Goal: Task Accomplishment & Management: Complete application form

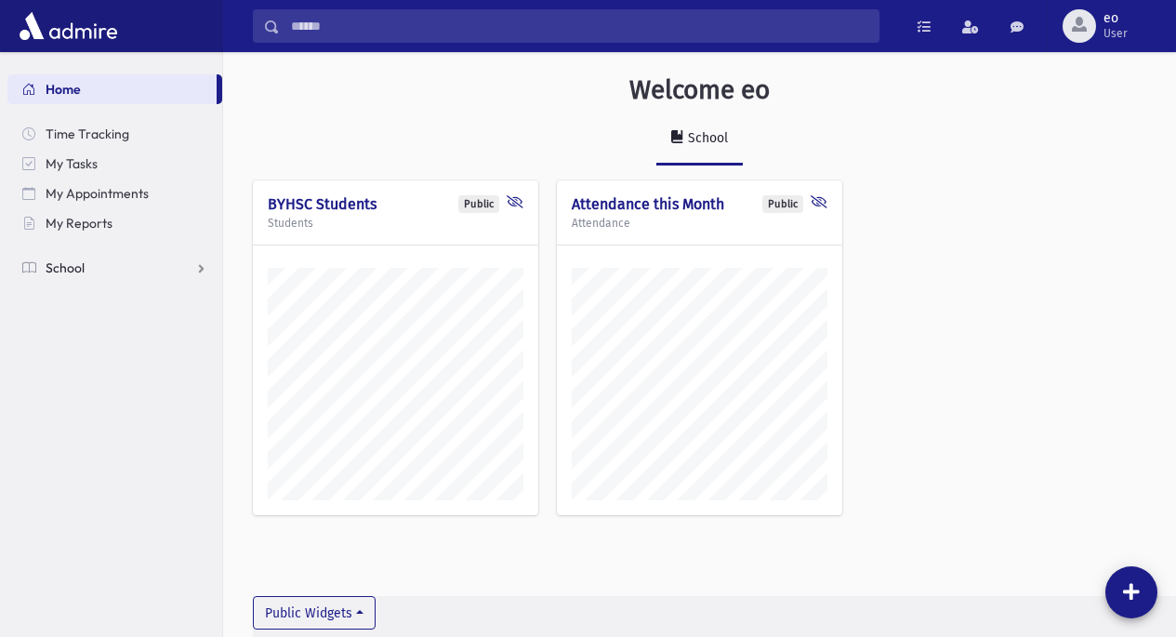
click at [104, 275] on link "School" at bounding box center [114, 268] width 215 height 30
click at [108, 333] on span "Attendance" at bounding box center [90, 327] width 69 height 17
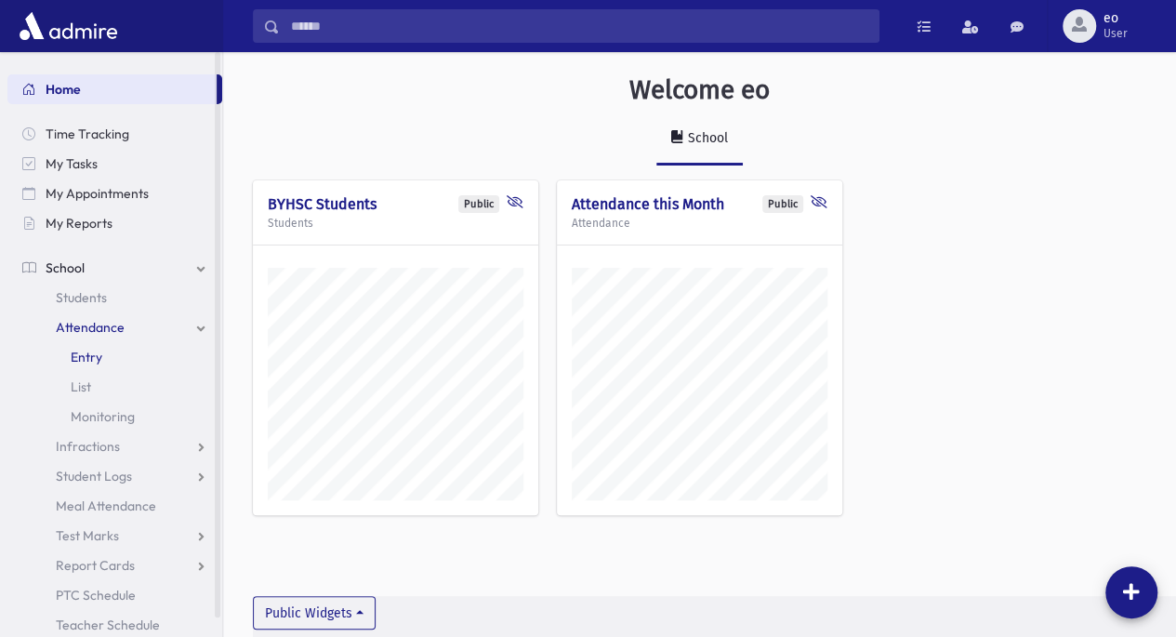
click at [94, 361] on span "Entry" at bounding box center [87, 357] width 32 height 17
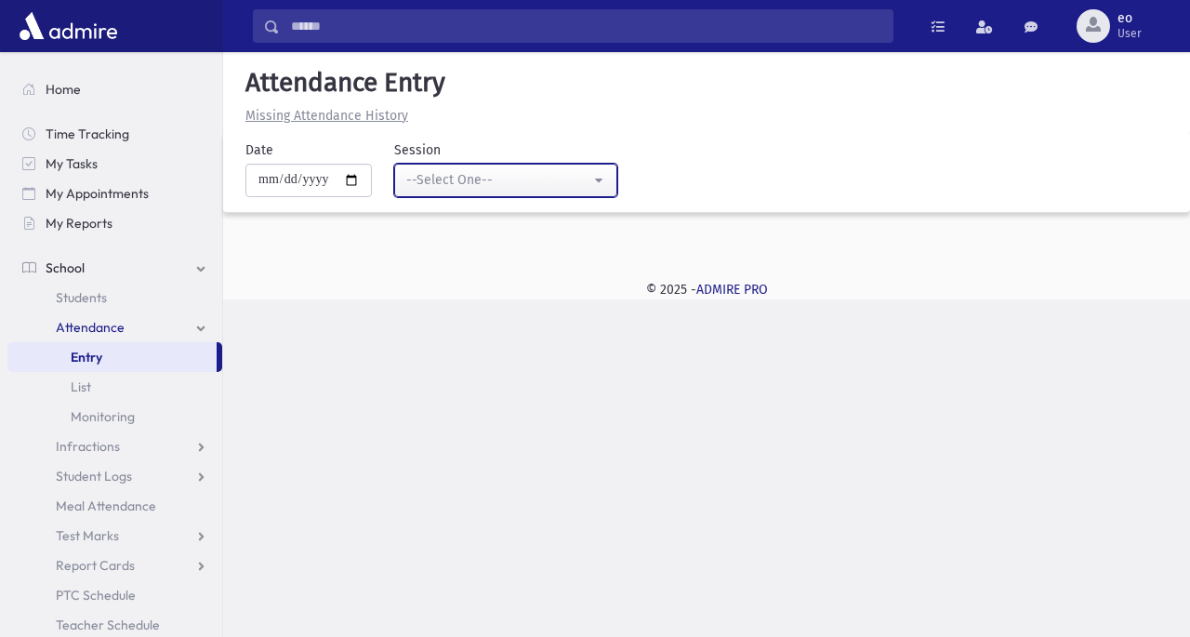
click at [545, 180] on div "--Select One--" at bounding box center [498, 180] width 184 height 20
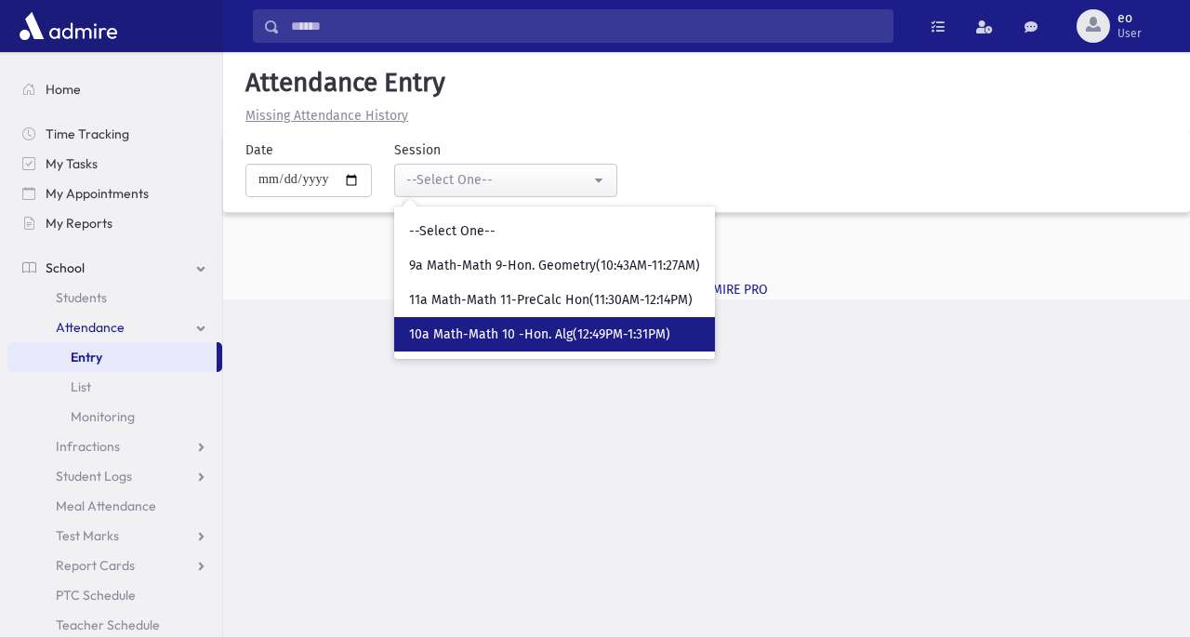
click at [559, 339] on span "10a Math-Math 10 -Hon. Alg(12:49PM-1:31PM)" at bounding box center [539, 334] width 261 height 19
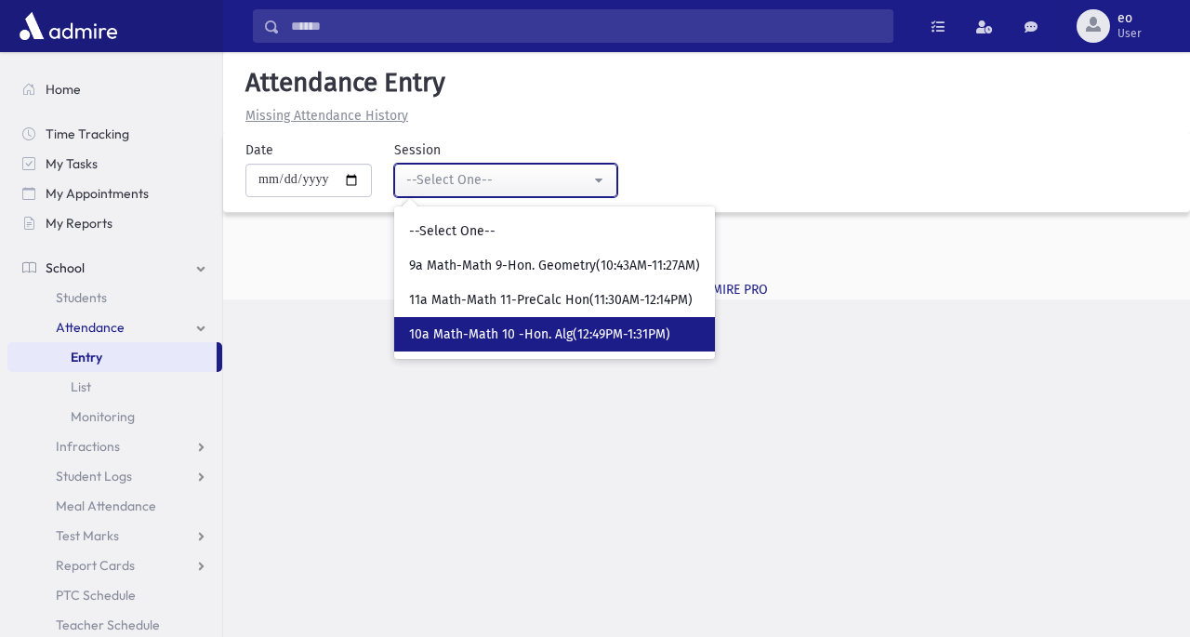
select select "****"
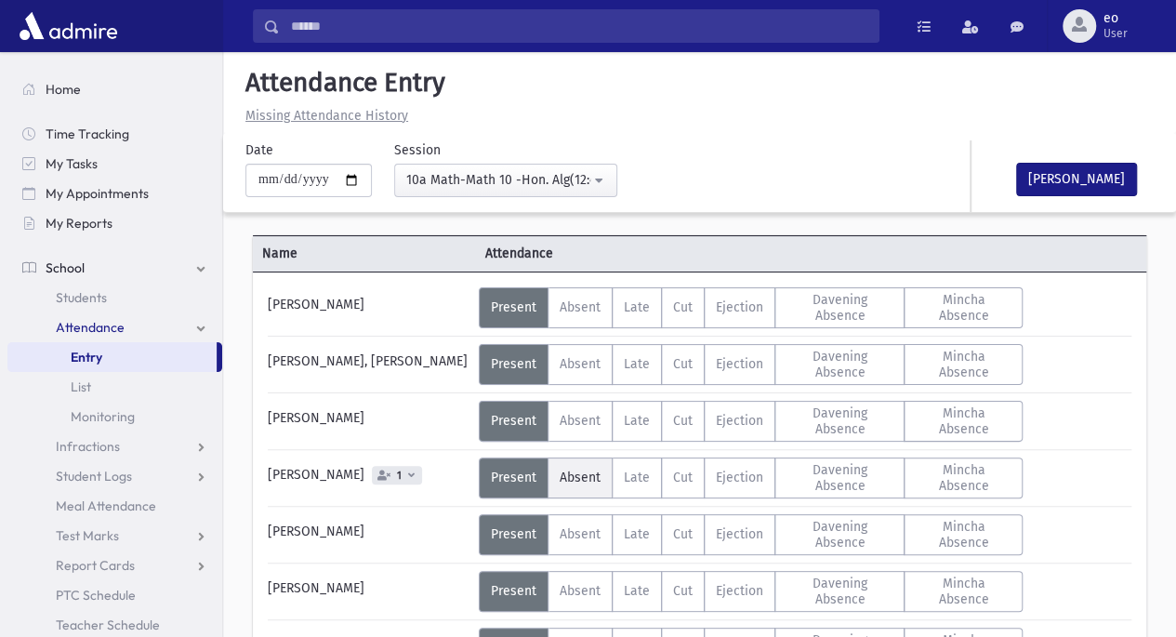
click at [582, 469] on span "Absent" at bounding box center [580, 477] width 41 height 16
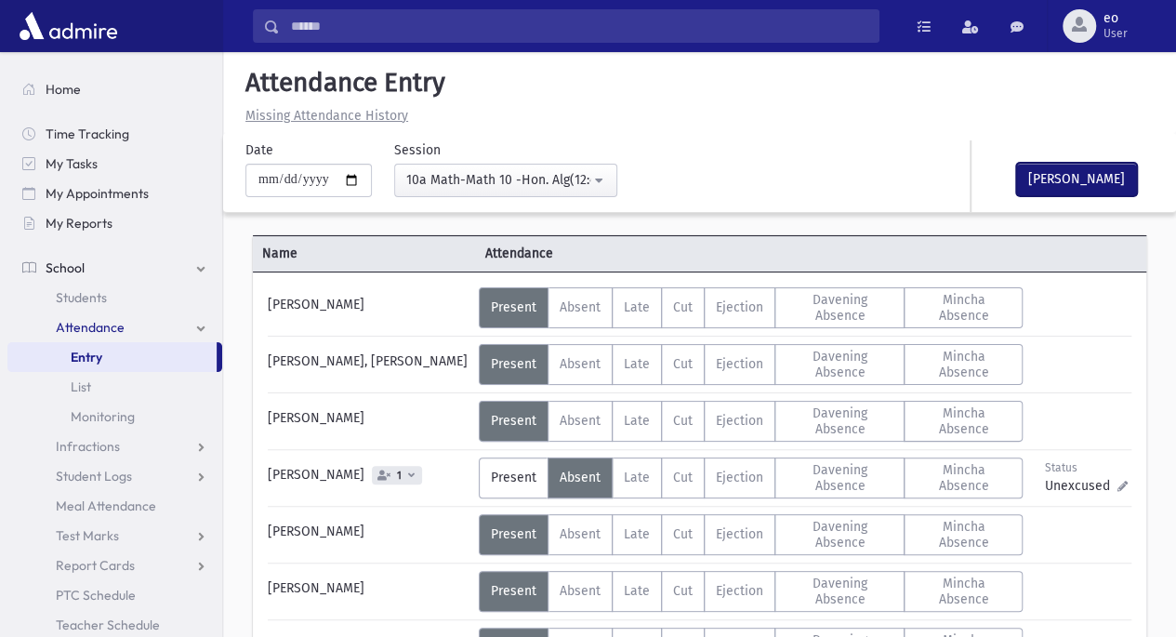
click at [1092, 180] on button "Mark Done" at bounding box center [1076, 179] width 121 height 33
click at [65, 86] on span "Home" at bounding box center [63, 89] width 35 height 17
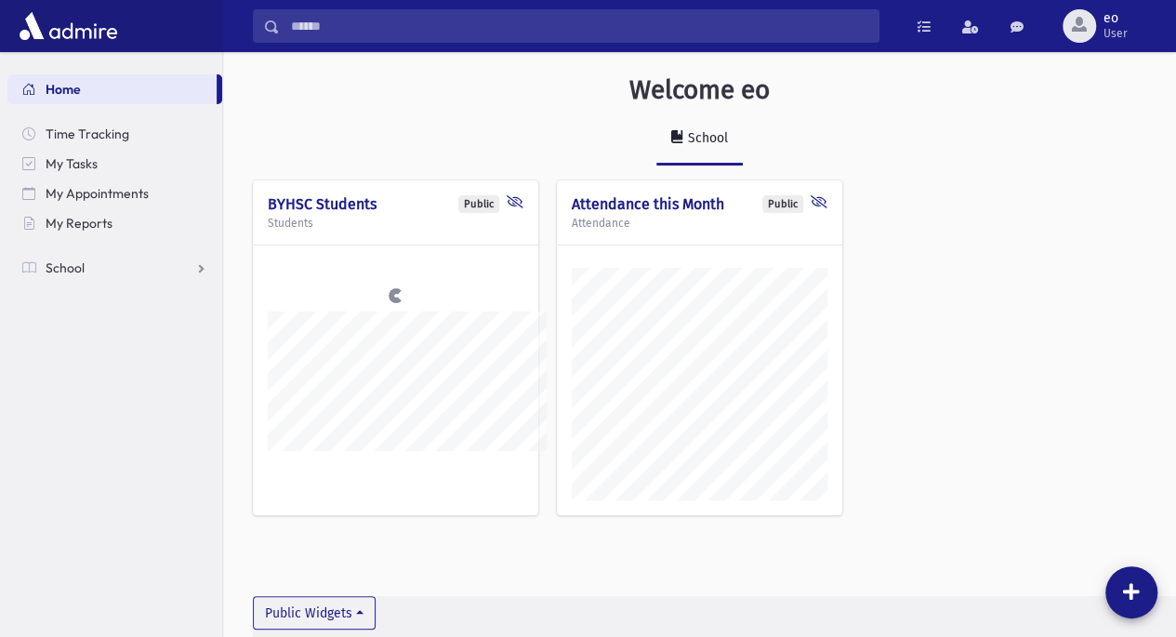
scroll to position [626, 952]
click at [141, 273] on link "School" at bounding box center [114, 268] width 215 height 30
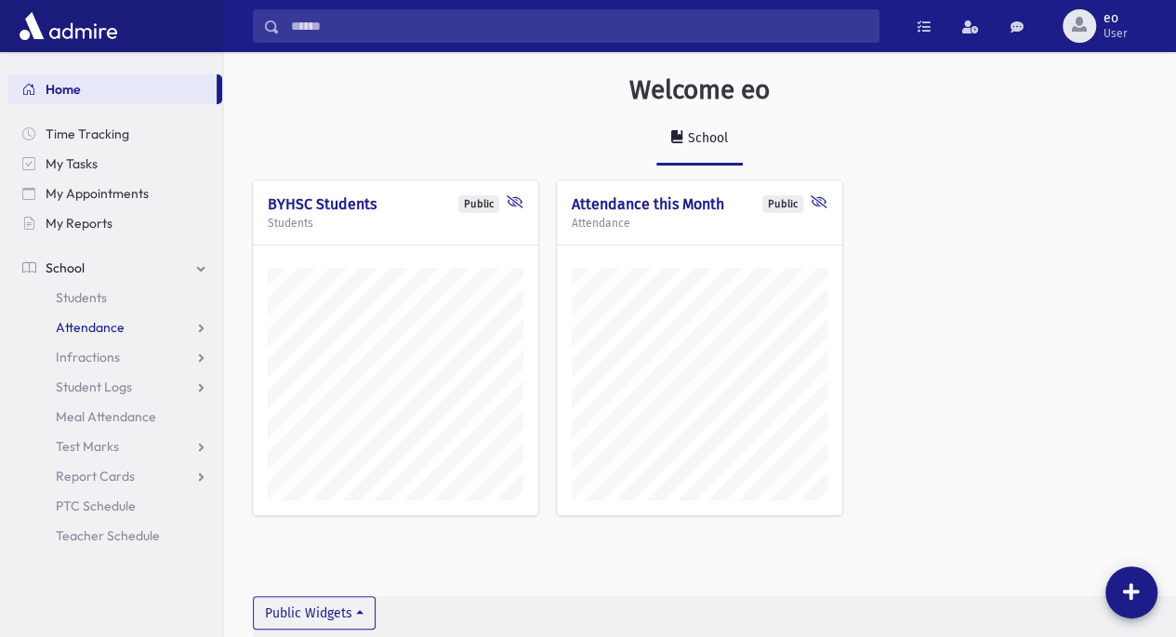
click at [169, 319] on link "Attendance" at bounding box center [114, 327] width 215 height 30
click at [99, 381] on link "List" at bounding box center [114, 387] width 215 height 30
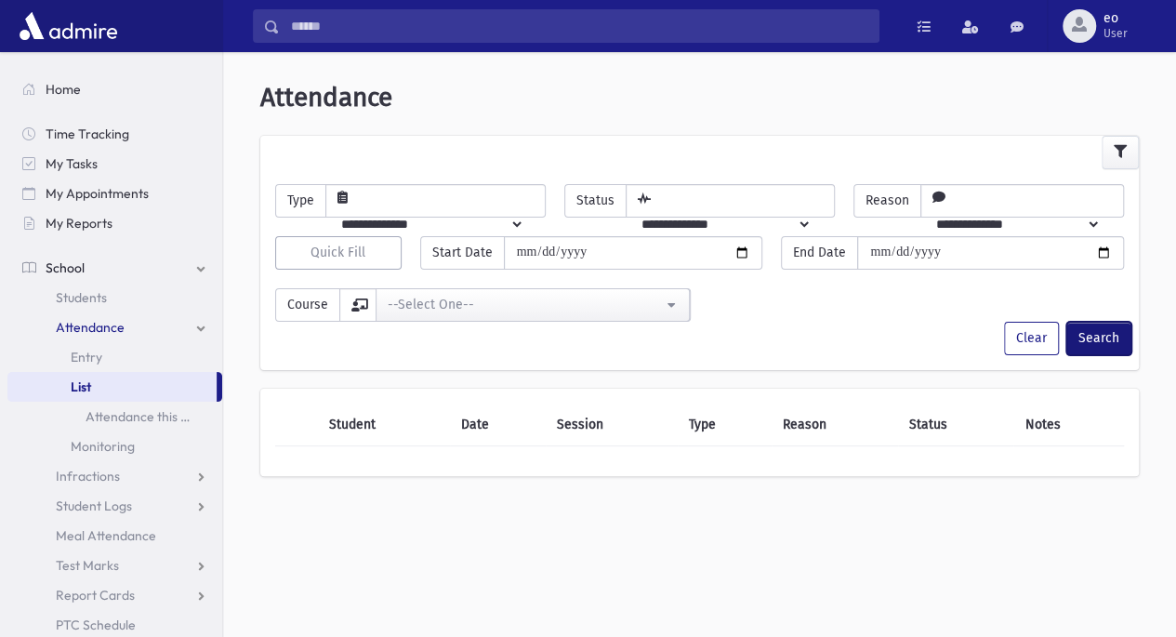
click at [1108, 328] on button "Search" at bounding box center [1098, 338] width 65 height 33
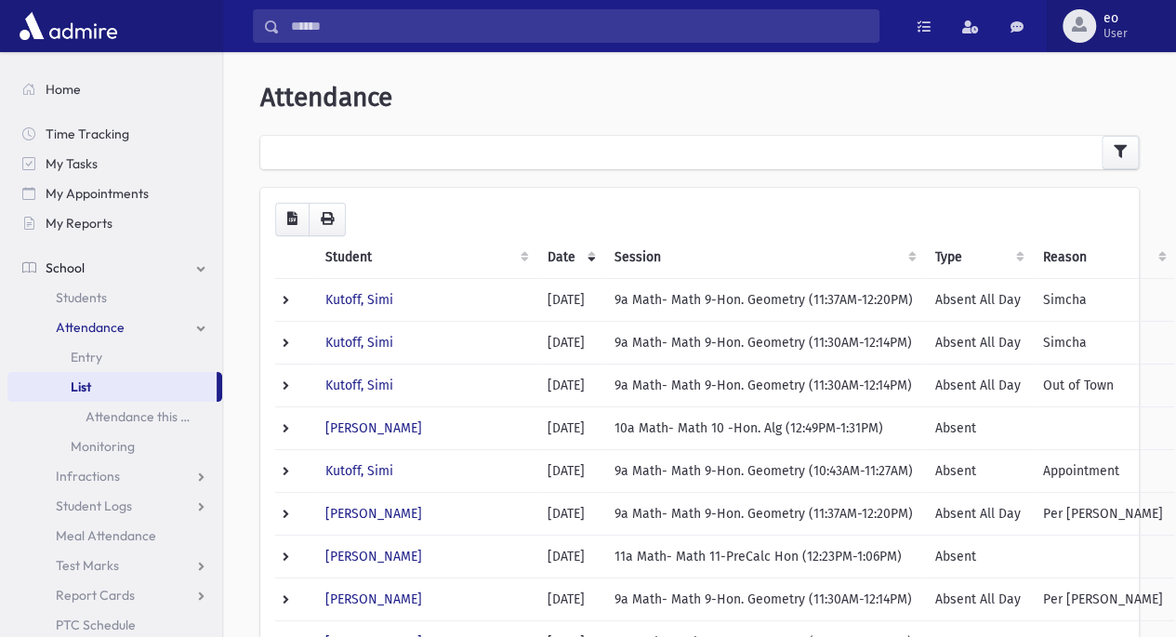
click at [1125, 28] on span "User" at bounding box center [1115, 33] width 24 height 15
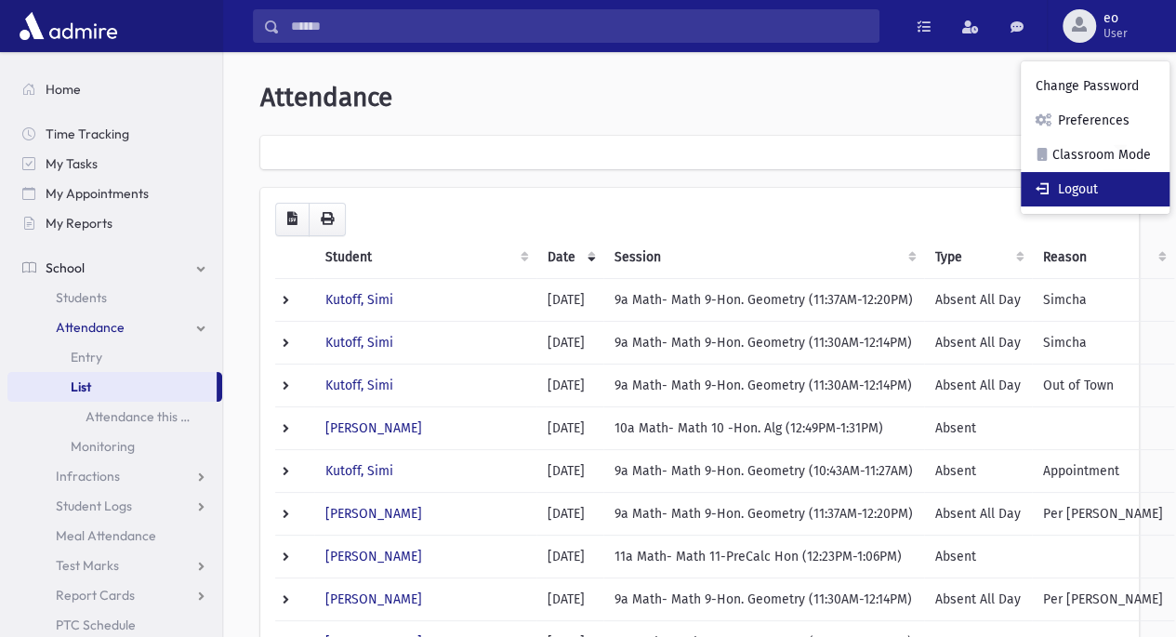
click at [1089, 188] on link "Logout" at bounding box center [1095, 189] width 149 height 34
